Goal: Complete application form

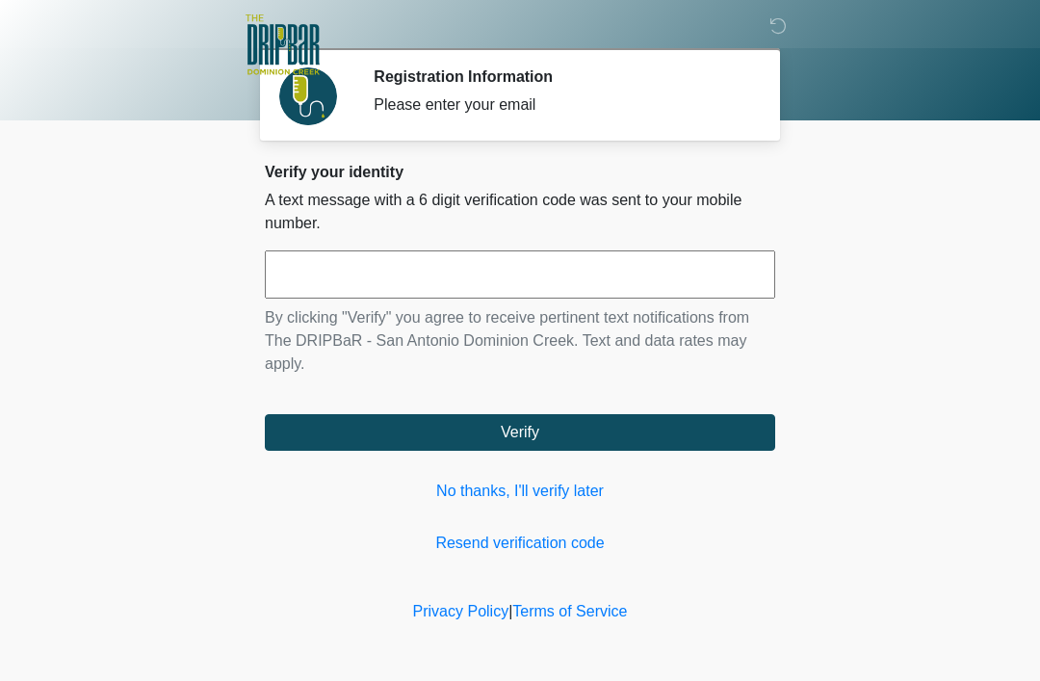
click at [552, 290] on input "text" at bounding box center [520, 274] width 510 height 48
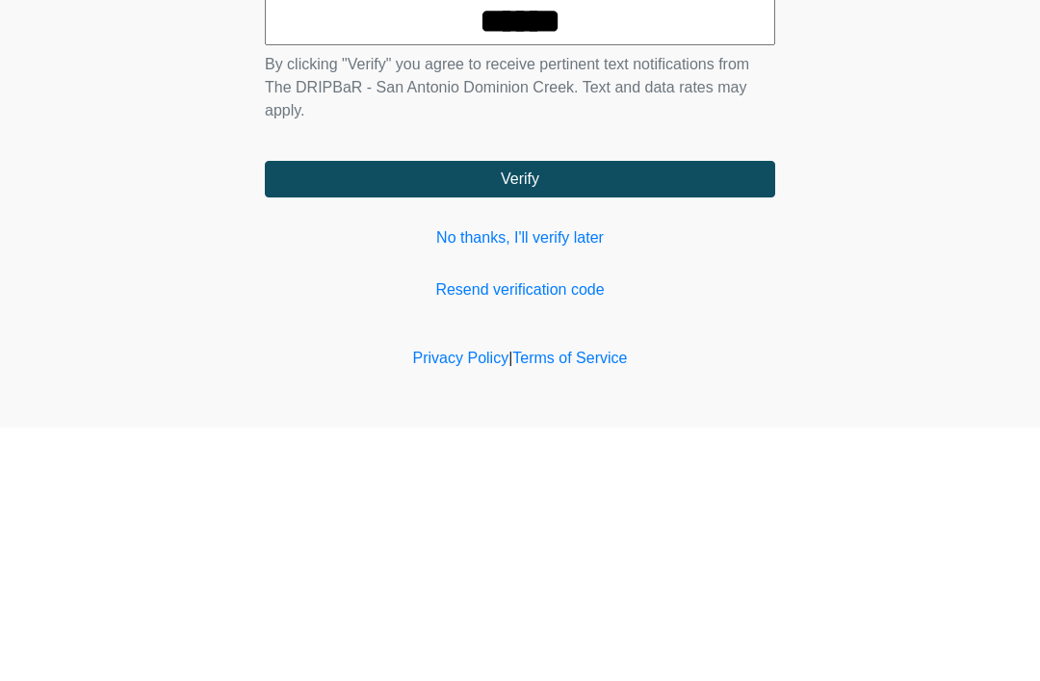
type input "******"
click at [587, 414] on button "Verify" at bounding box center [520, 432] width 510 height 37
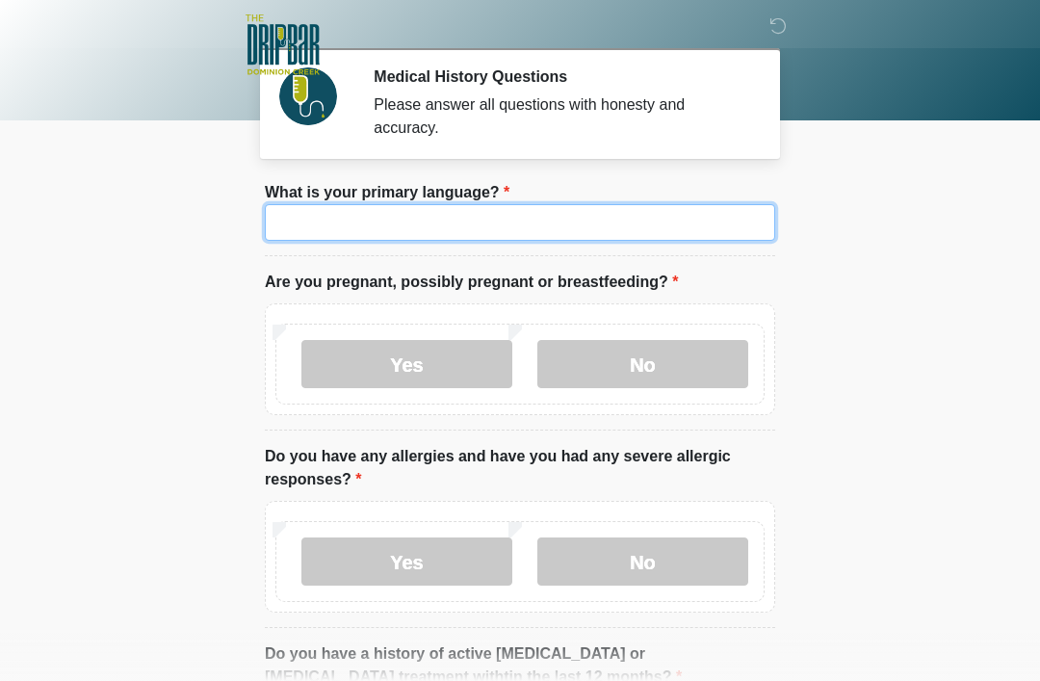
click at [555, 219] on input "What is your primary language?" at bounding box center [520, 222] width 510 height 37
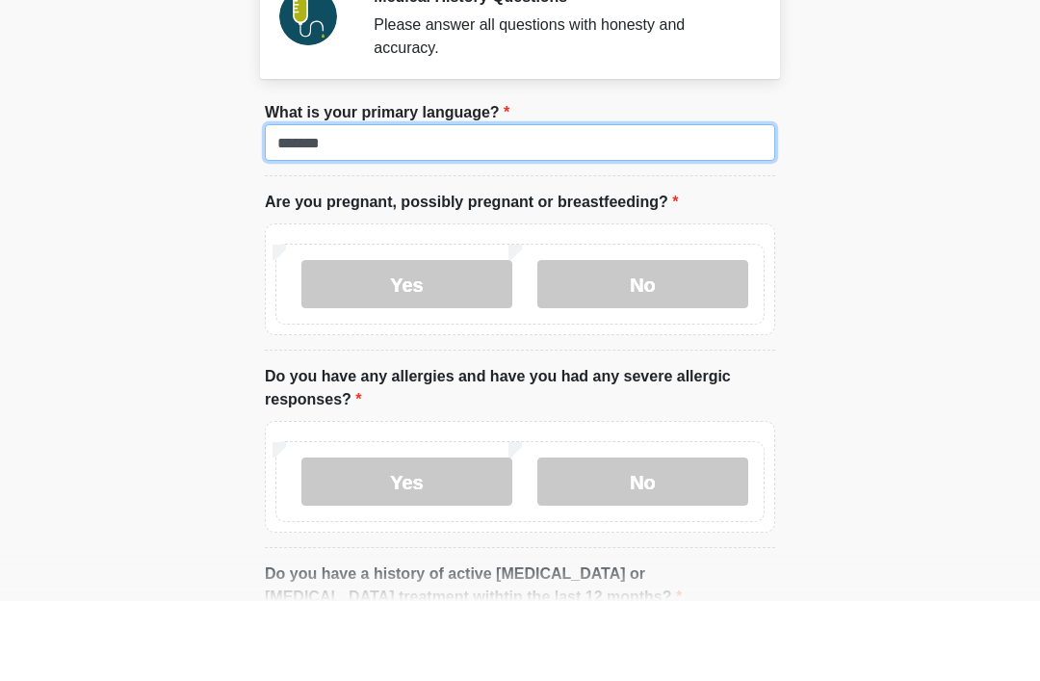
type input "*******"
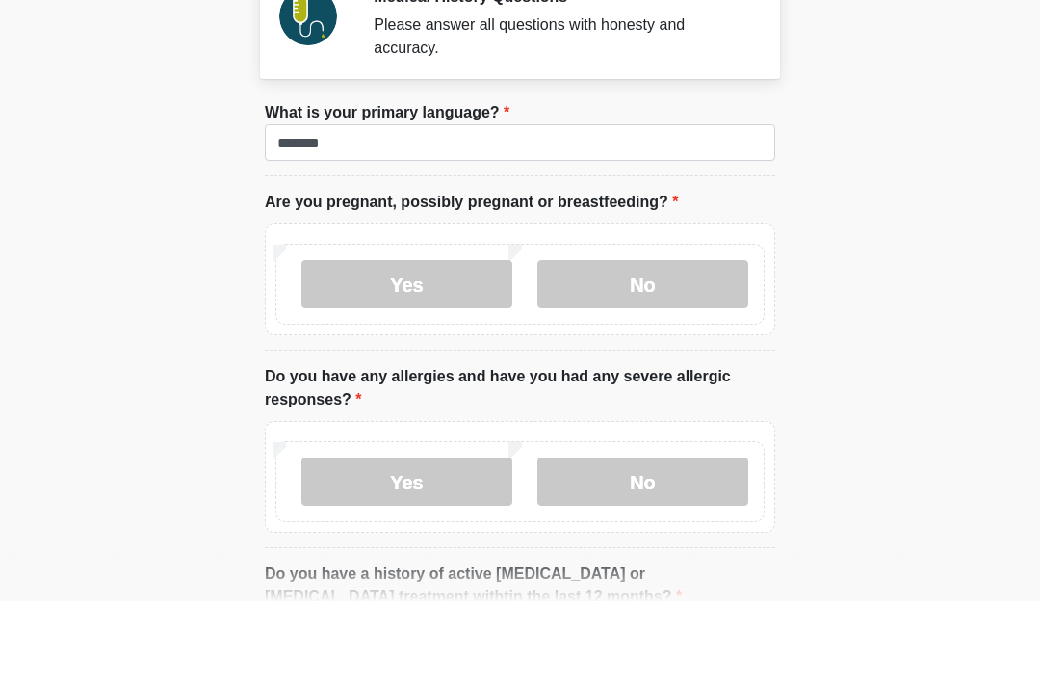
click at [635, 340] on label "No" at bounding box center [642, 364] width 211 height 48
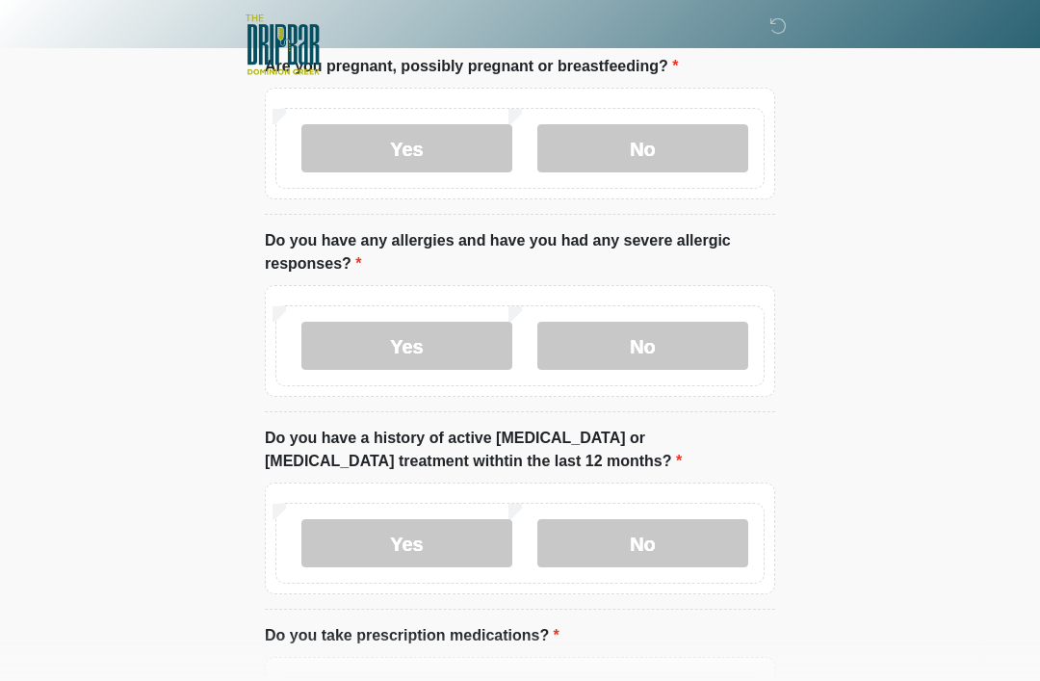
scroll to position [222, 0]
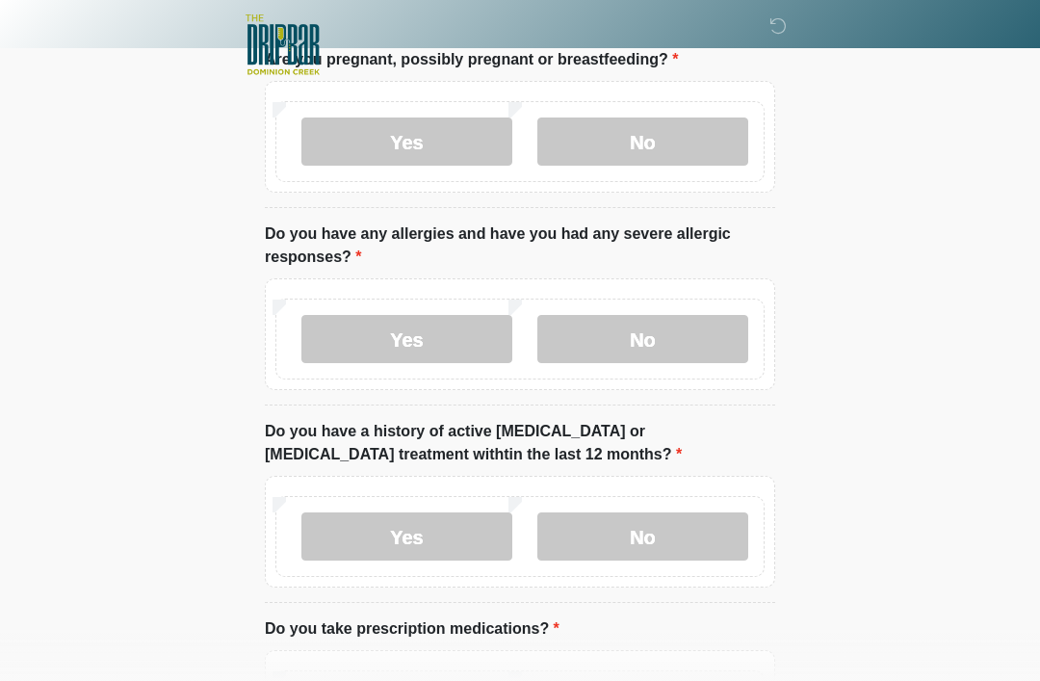
click at [654, 339] on label "No" at bounding box center [642, 339] width 211 height 48
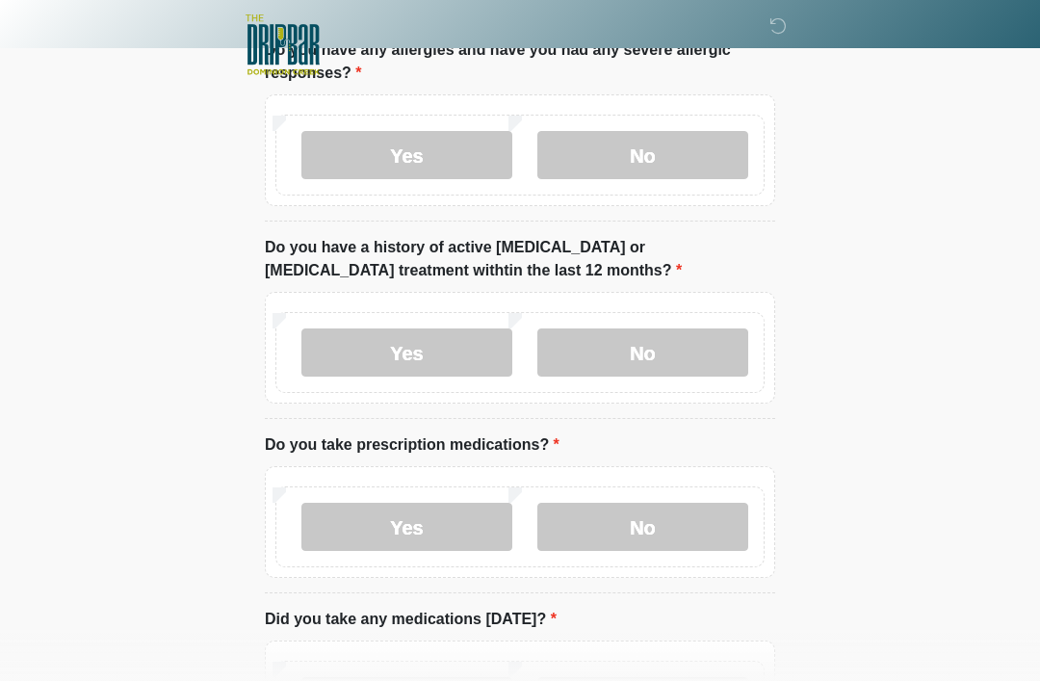
scroll to position [407, 0]
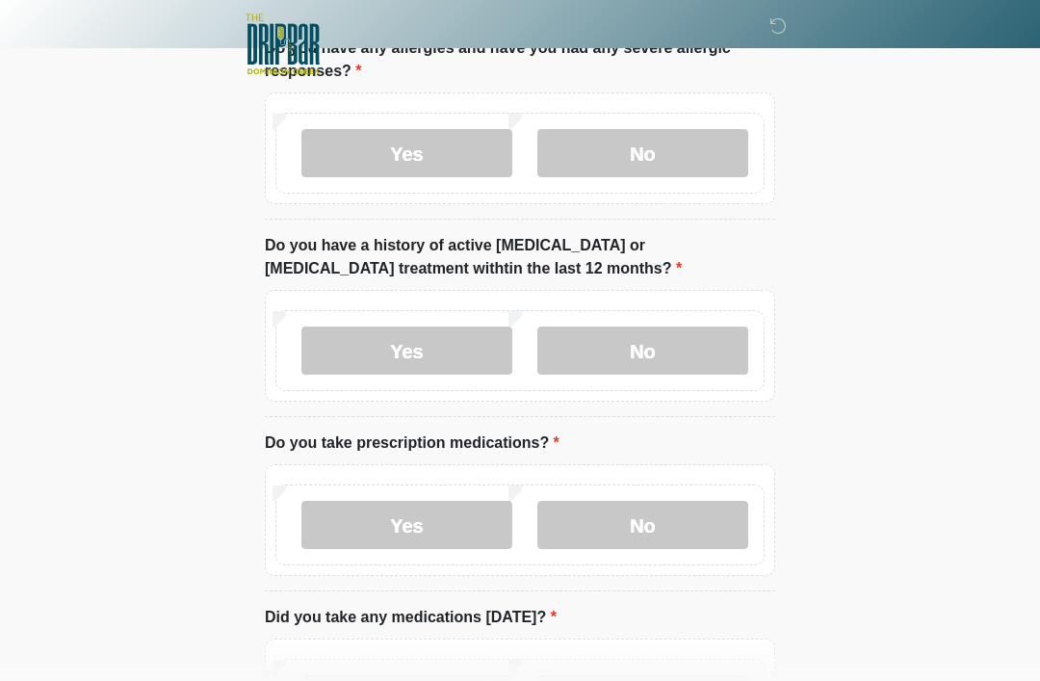
click at [661, 347] on label "No" at bounding box center [642, 351] width 211 height 48
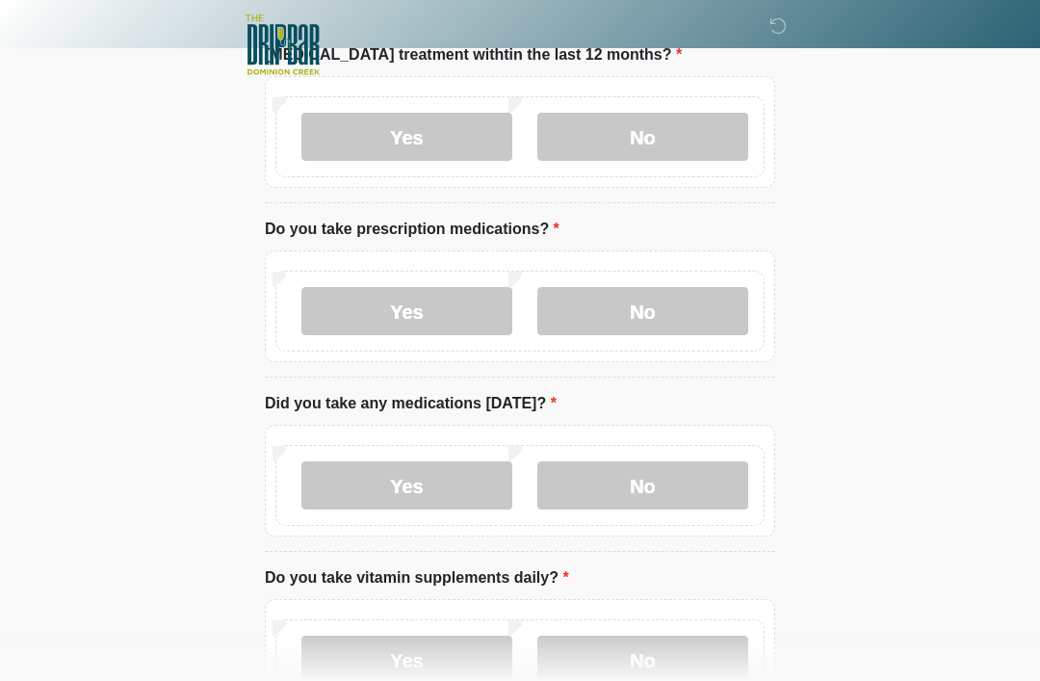
scroll to position [624, 0]
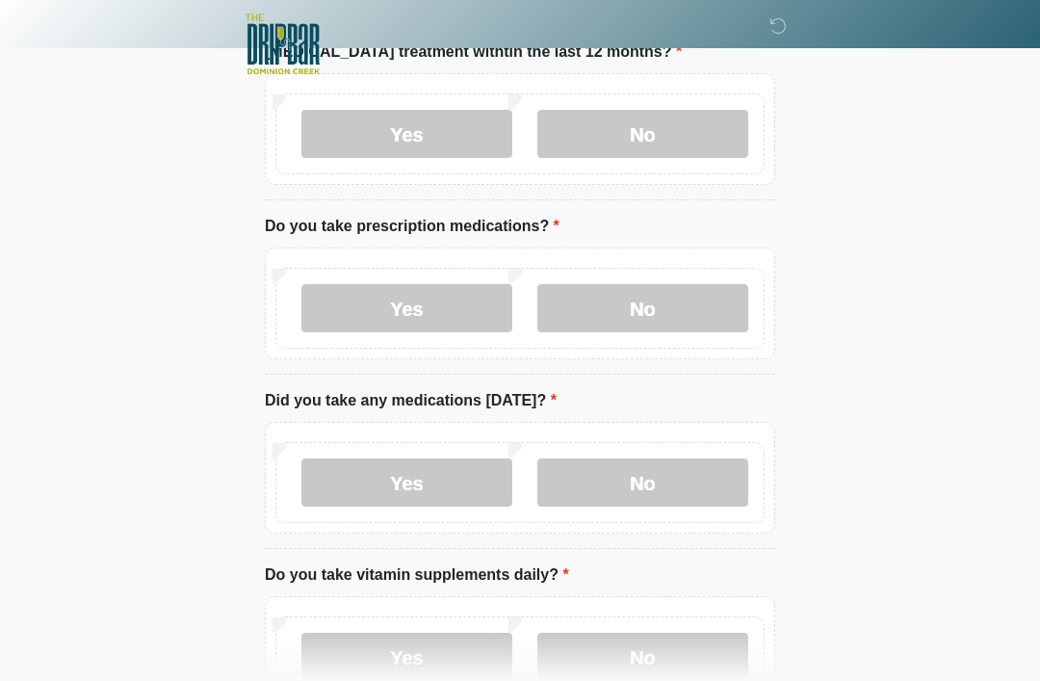
click at [653, 312] on label "No" at bounding box center [642, 309] width 211 height 48
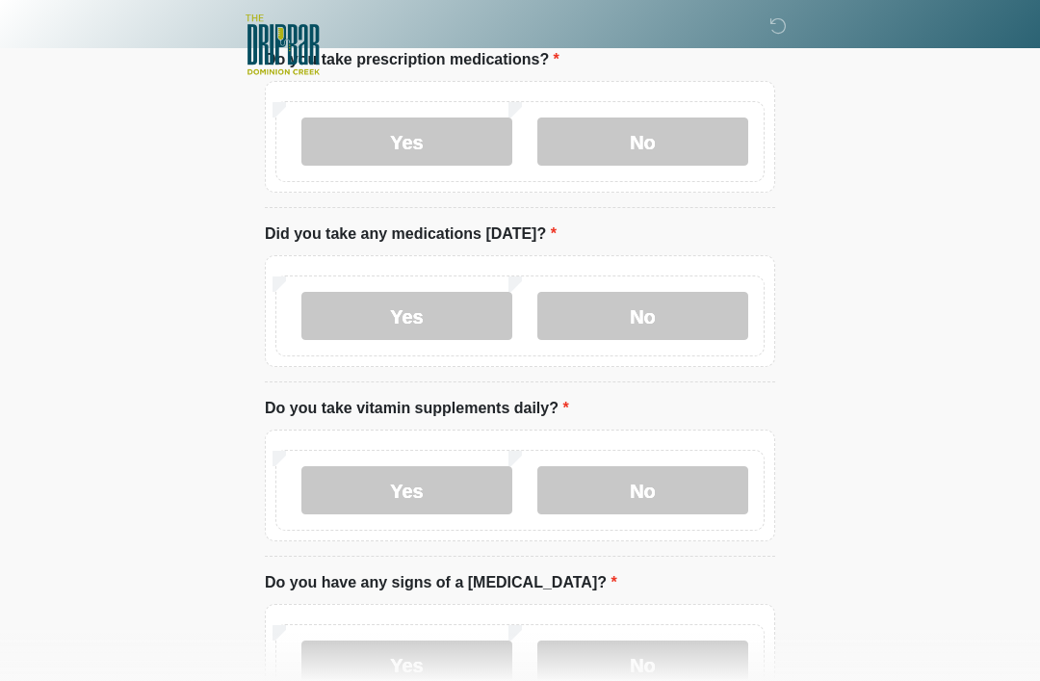
scroll to position [793, 0]
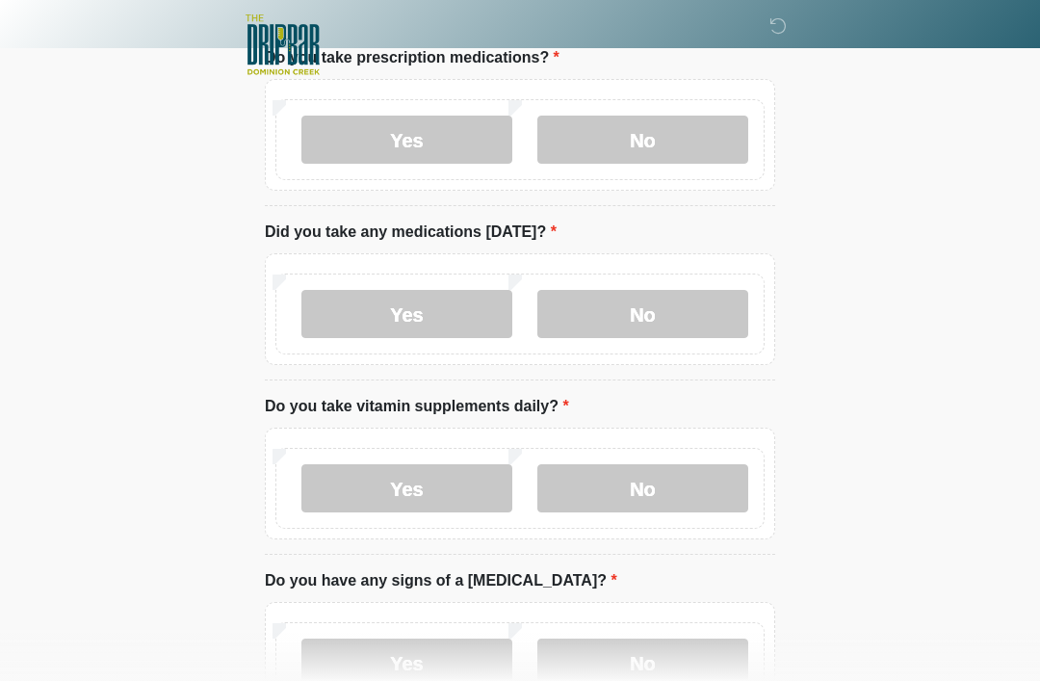
click at [641, 312] on label "No" at bounding box center [642, 314] width 211 height 48
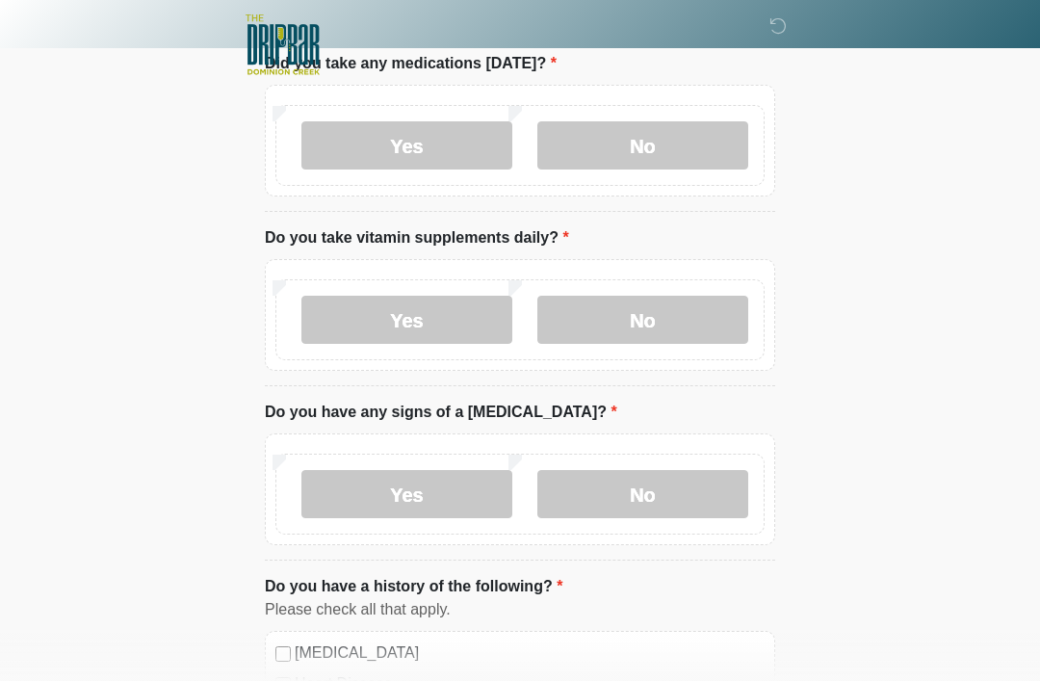
scroll to position [976, 0]
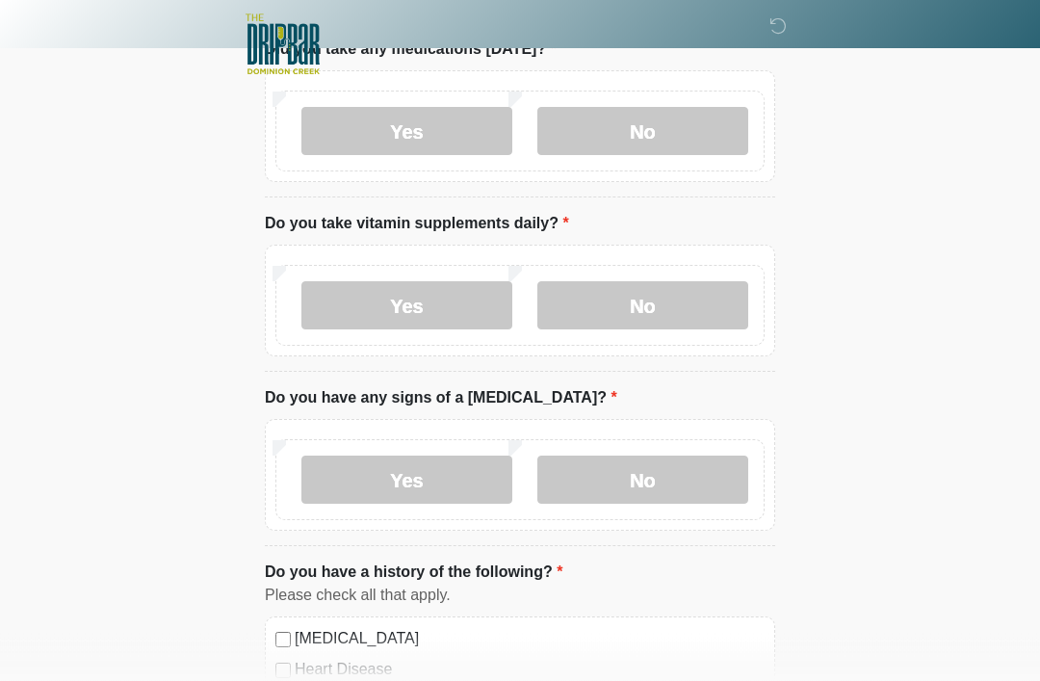
click at [643, 311] on label "No" at bounding box center [642, 306] width 211 height 48
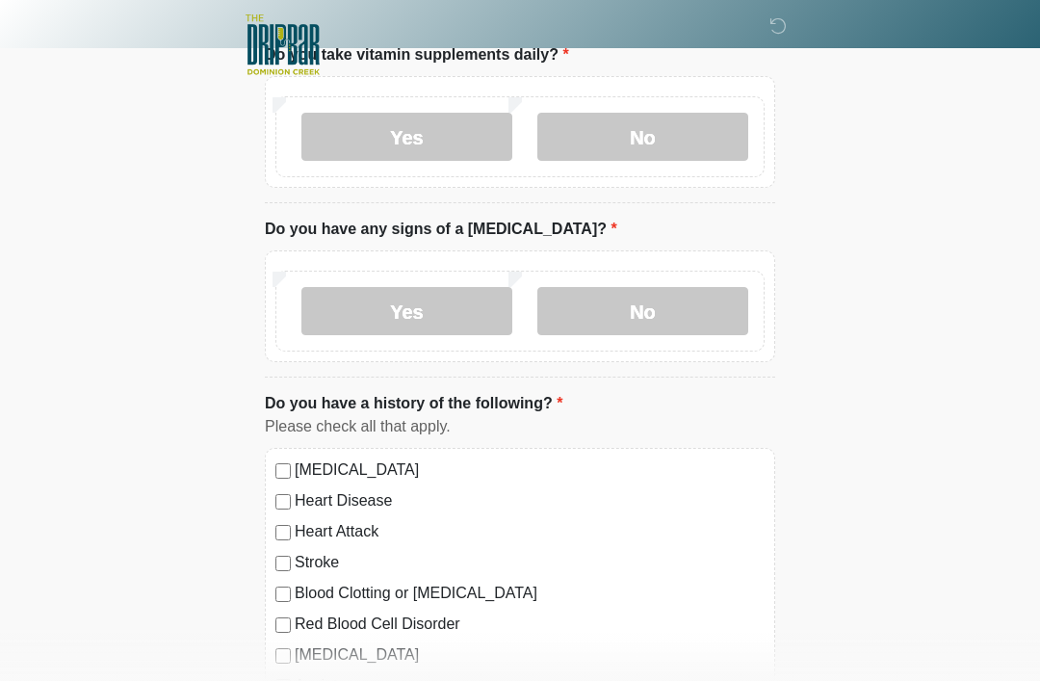
scroll to position [1158, 0]
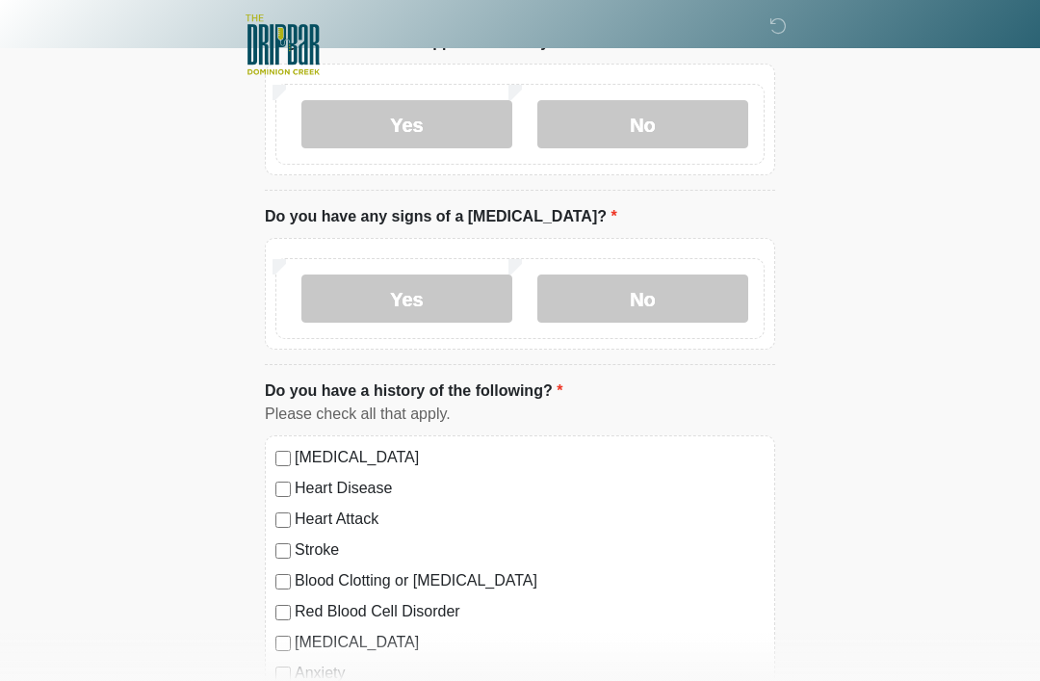
click at [659, 299] on label "No" at bounding box center [642, 298] width 211 height 48
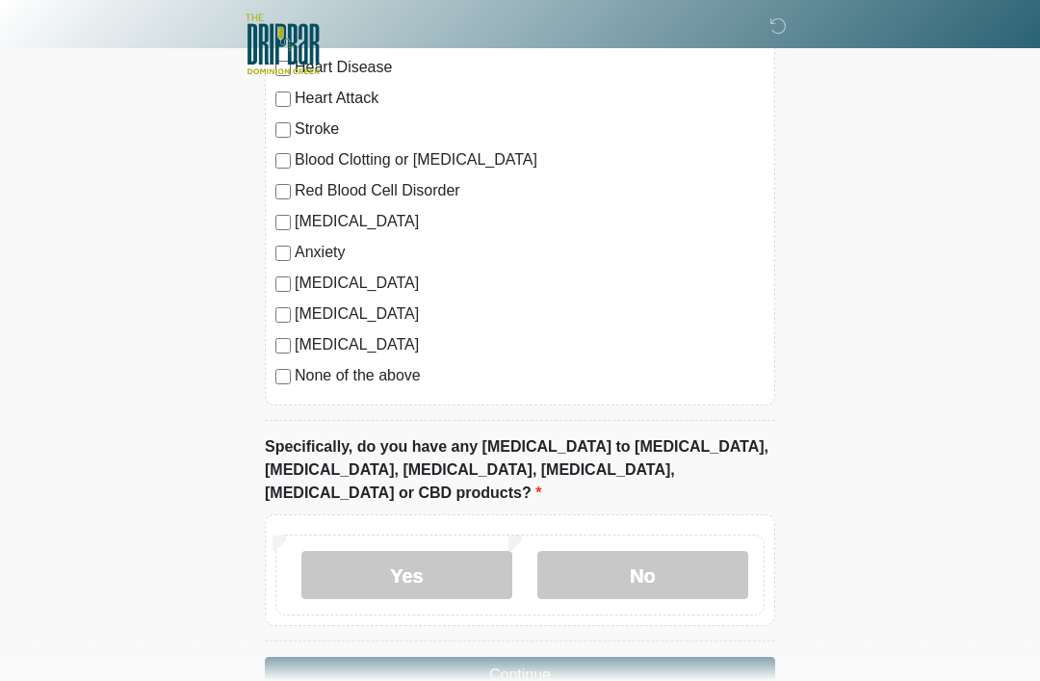
scroll to position [1605, 0]
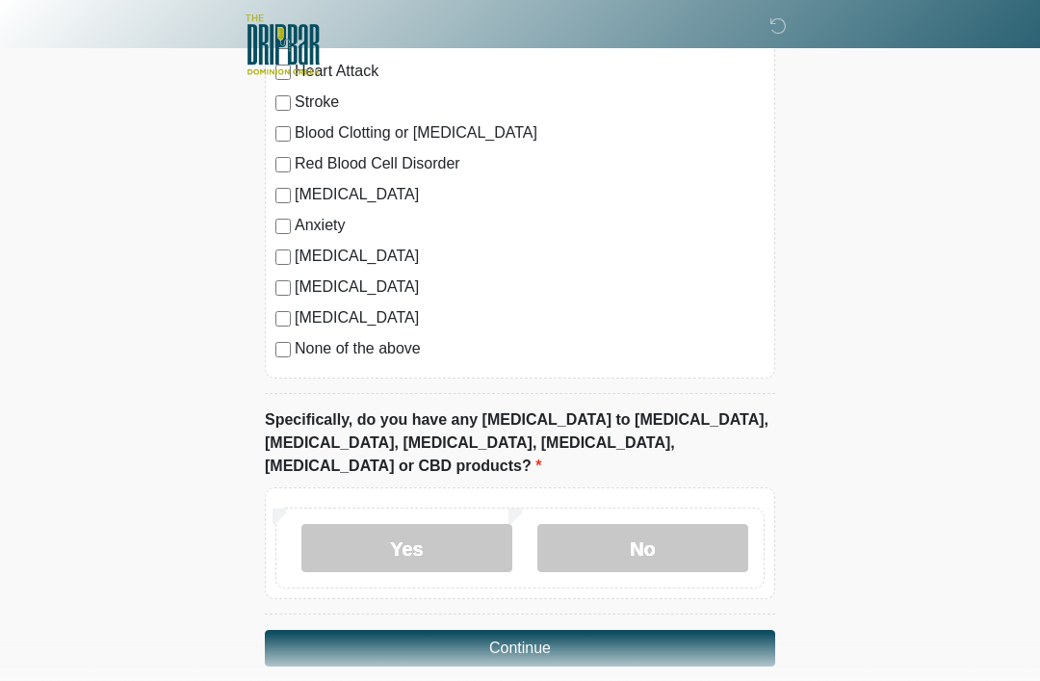
click at [596, 533] on label "No" at bounding box center [642, 548] width 211 height 48
click at [579, 630] on button "Continue" at bounding box center [520, 648] width 510 height 37
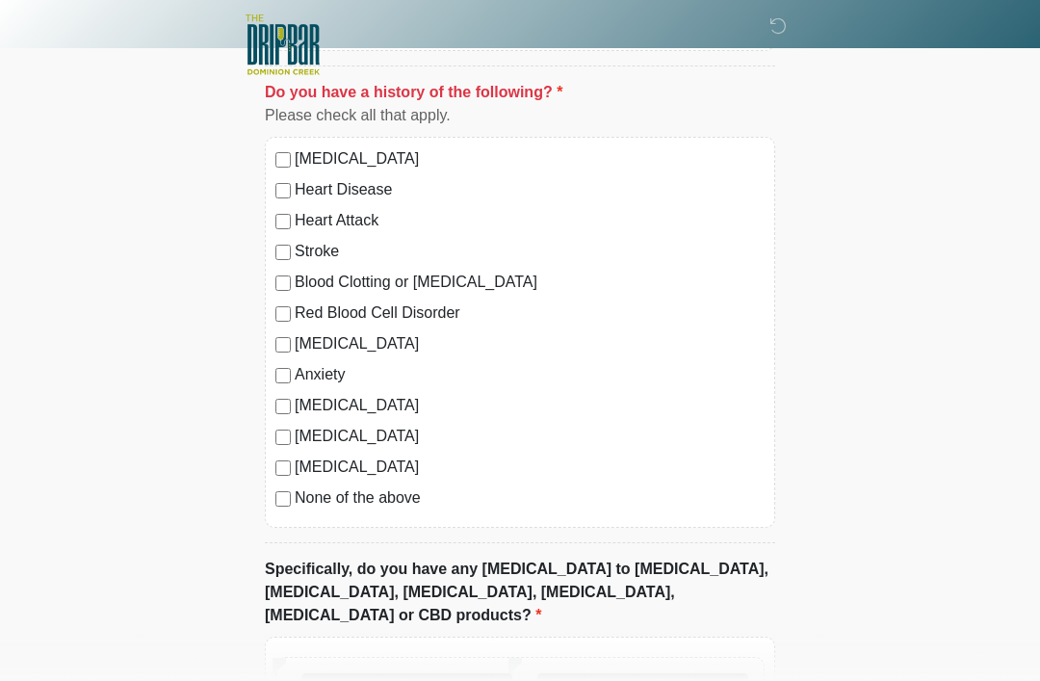
click at [290, 514] on div "[MEDICAL_DATA] Heart Disease Heart Attack Stroke Blood Clotting or [MEDICAL_DAT…" at bounding box center [520, 332] width 510 height 391
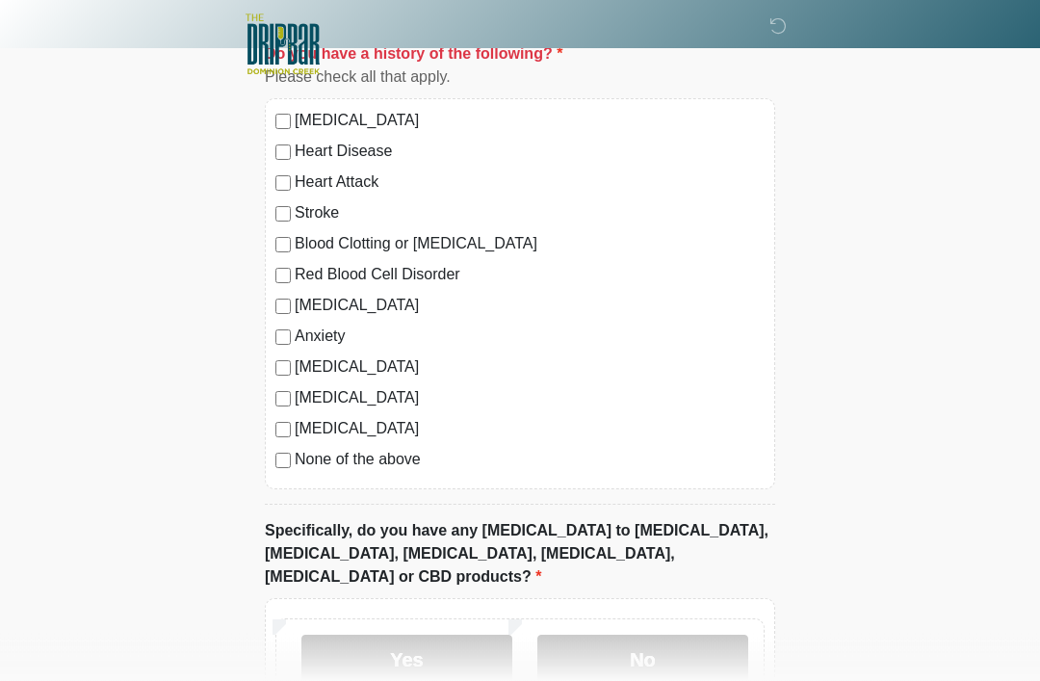
scroll to position [1605, 0]
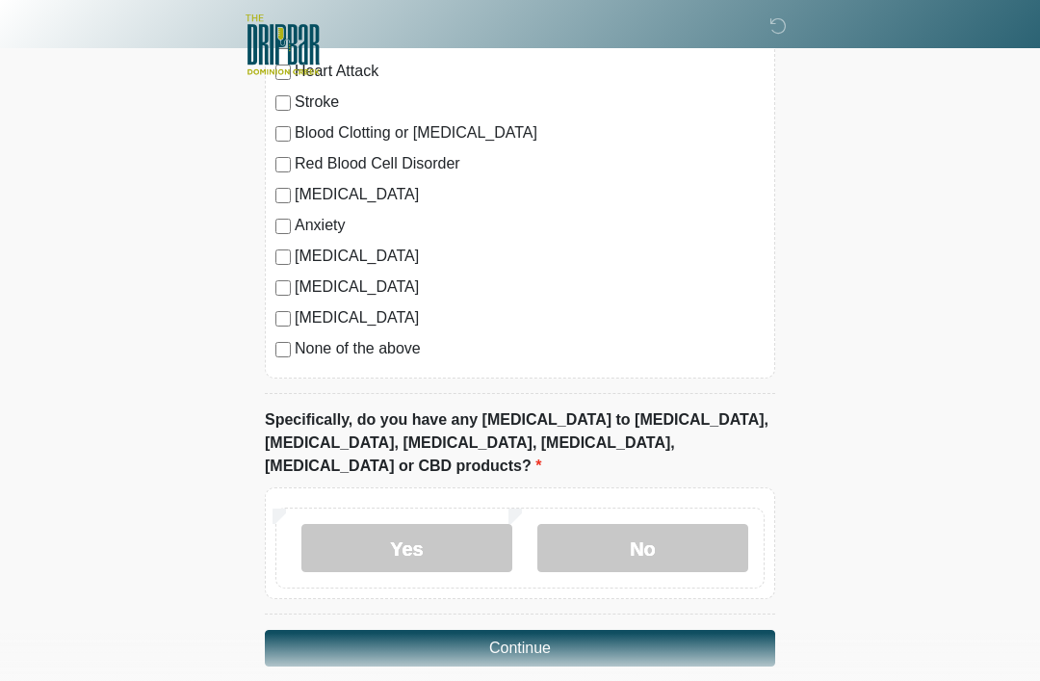
click at [581, 630] on button "Continue" at bounding box center [520, 648] width 510 height 37
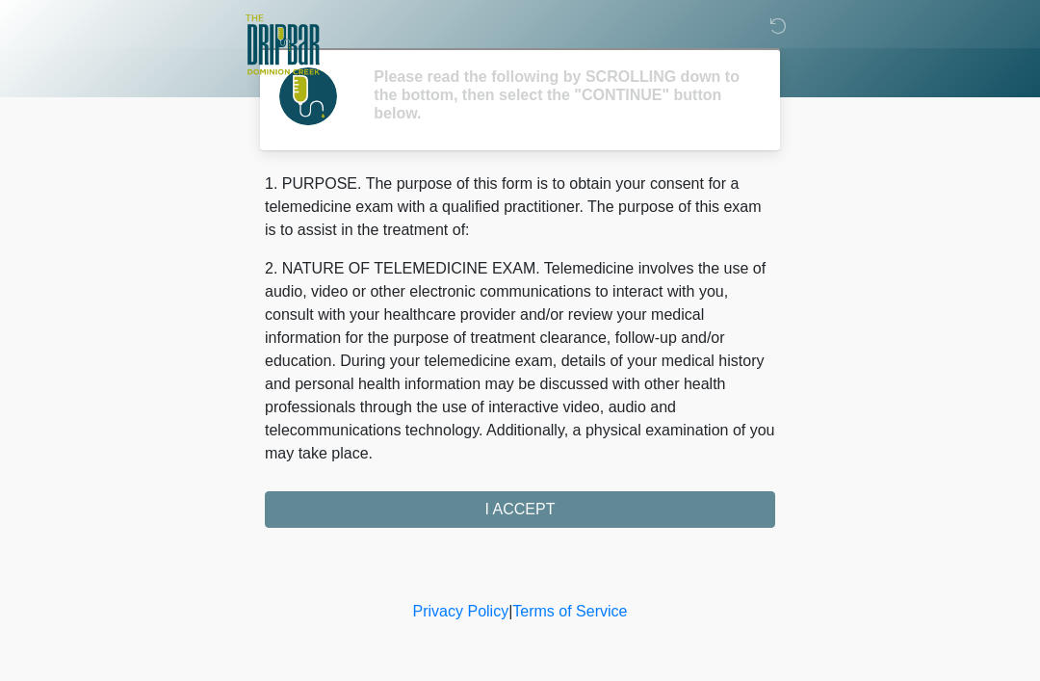
scroll to position [0, 0]
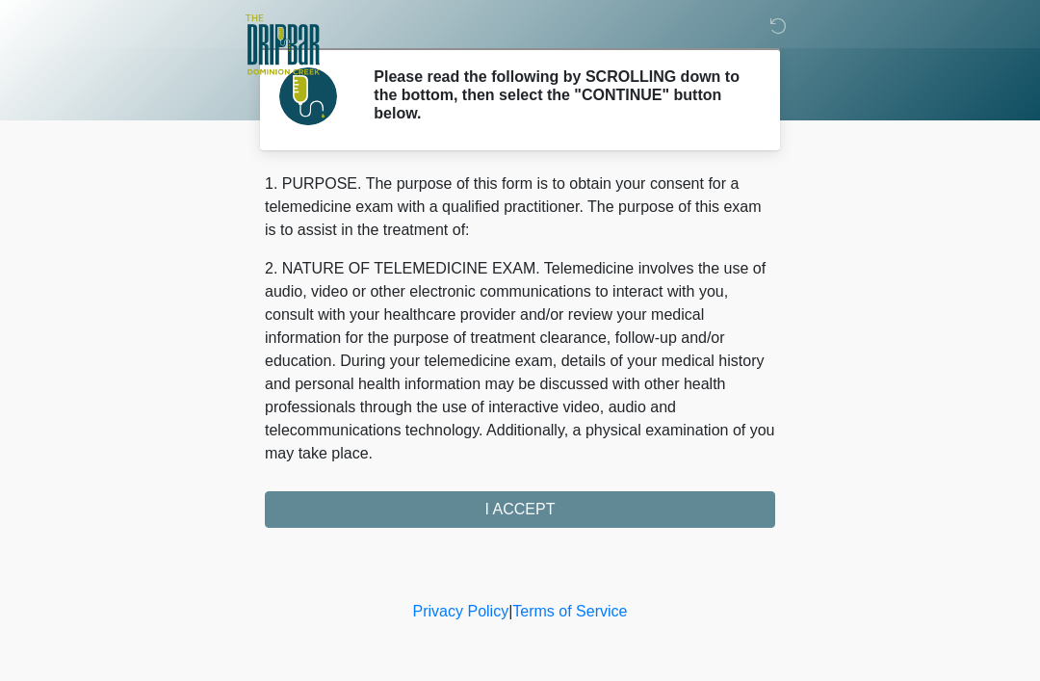
click at [586, 507] on div "1. PURPOSE. The purpose of this form is to obtain your consent for a telemedici…" at bounding box center [520, 349] width 510 height 355
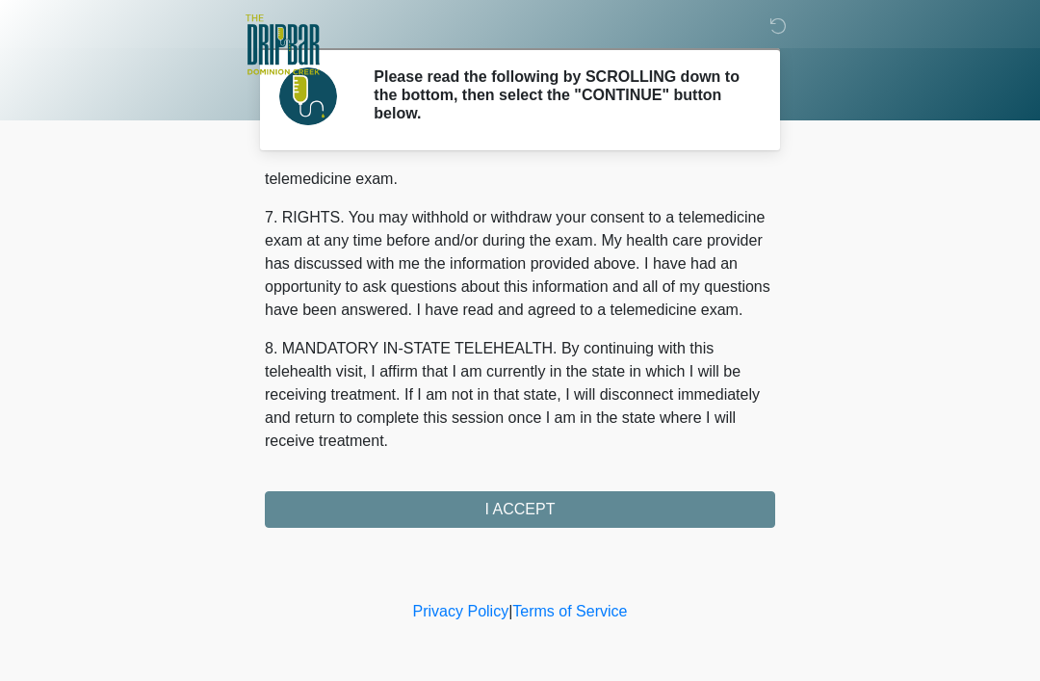
scroll to position [845, 0]
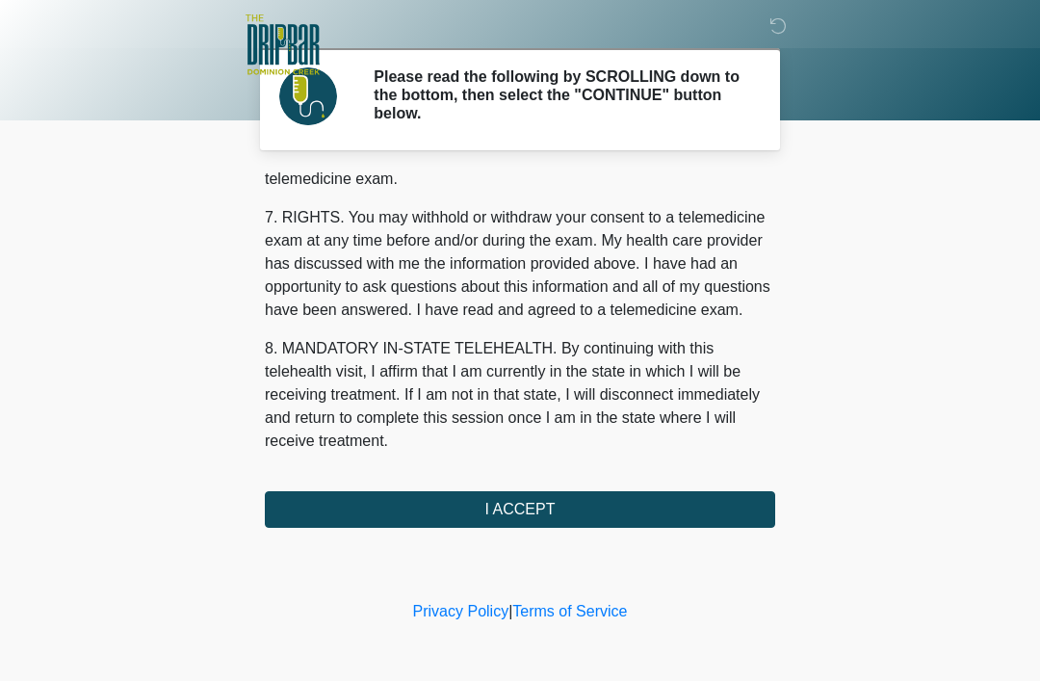
click at [533, 512] on button "I ACCEPT" at bounding box center [520, 509] width 510 height 37
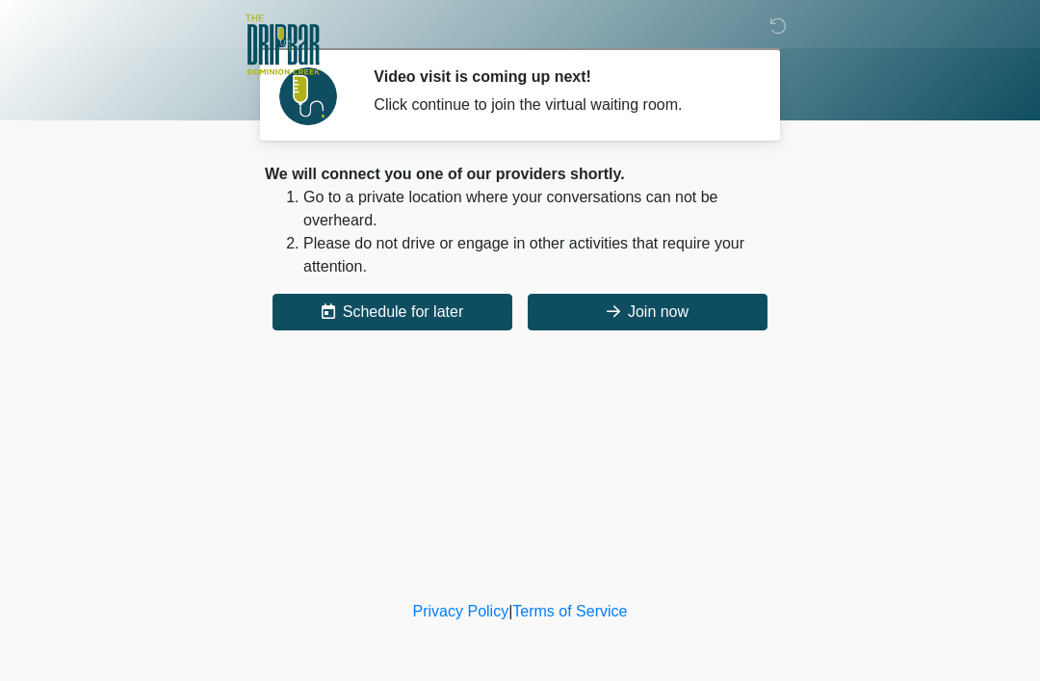
click at [654, 316] on button "Join now" at bounding box center [648, 312] width 240 height 37
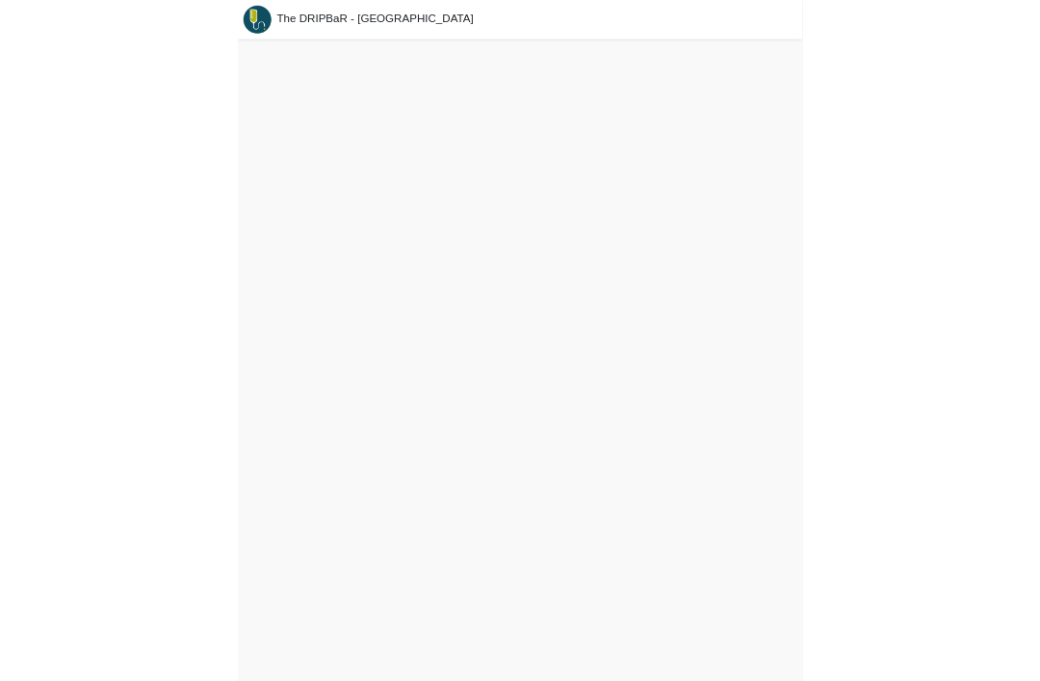
scroll to position [6, 0]
